Goal: Task Accomplishment & Management: Manage account settings

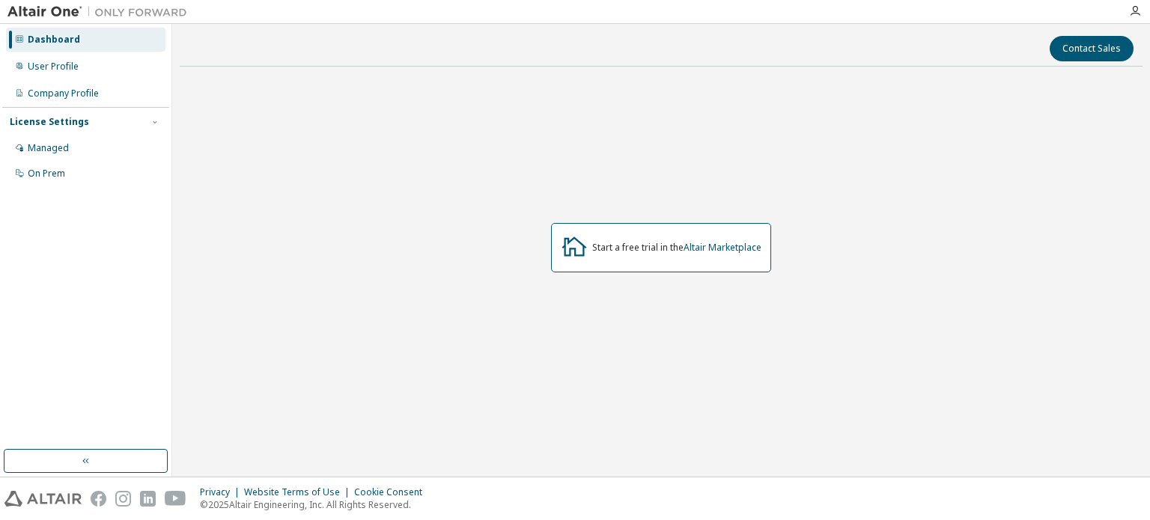
click at [123, 46] on div "Dashboard" at bounding box center [85, 40] width 159 height 24
click at [65, 67] on div "User Profile" at bounding box center [53, 67] width 51 height 12
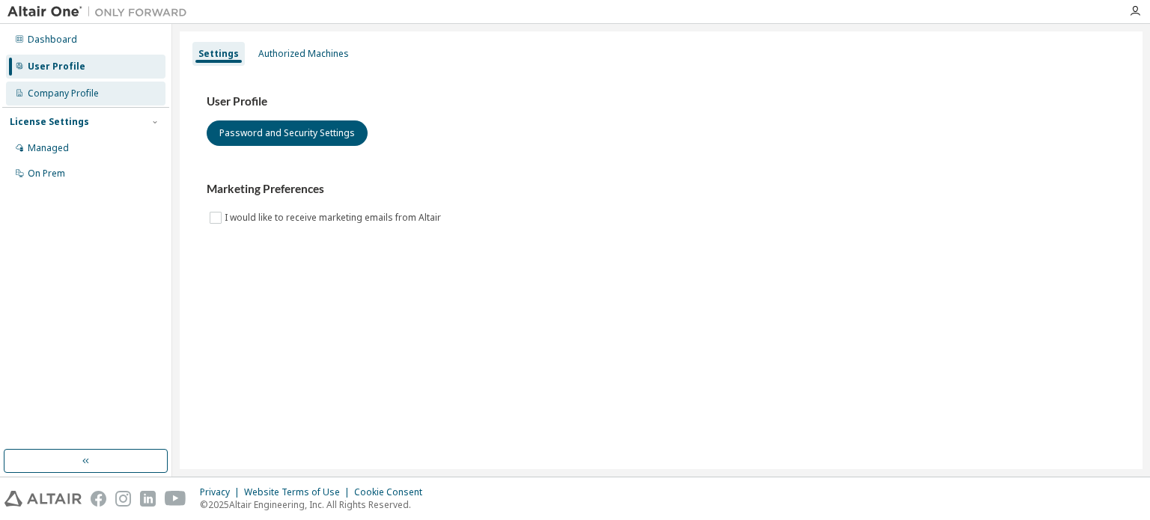
click at [60, 96] on div "Company Profile" at bounding box center [63, 94] width 71 height 12
